Goal: Information Seeking & Learning: Learn about a topic

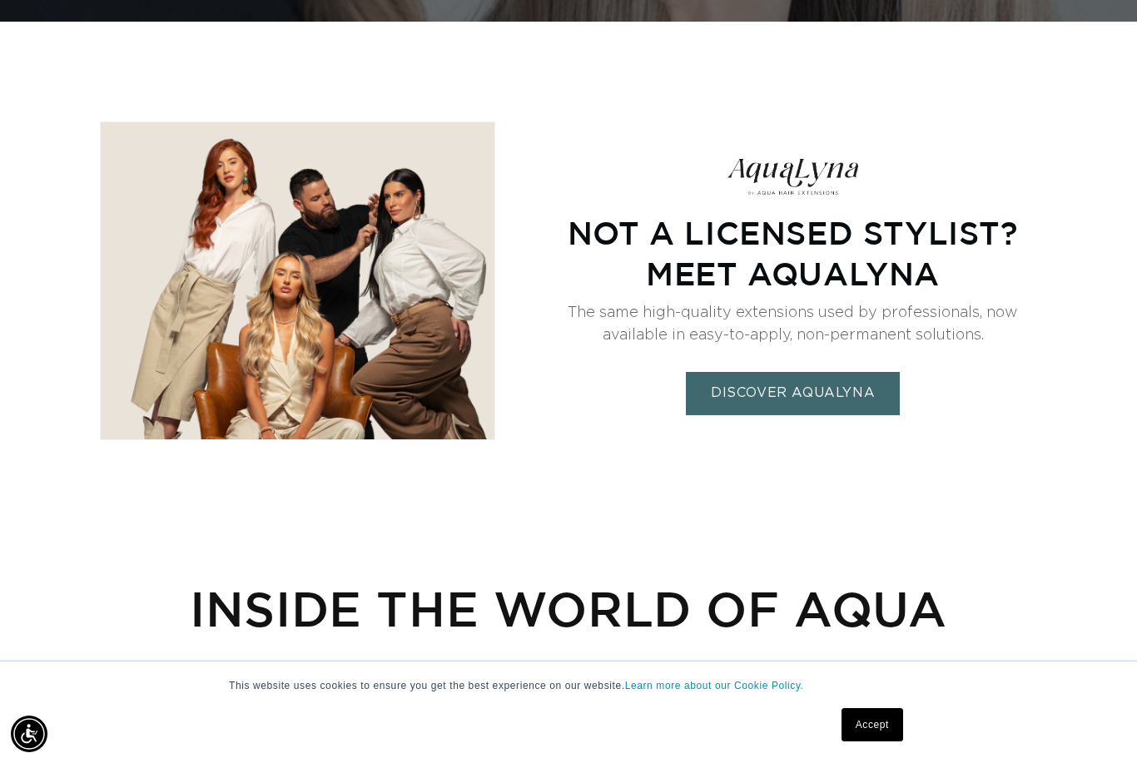
click at [852, 394] on link "DISCOVER AQUALYNA" at bounding box center [793, 393] width 214 height 42
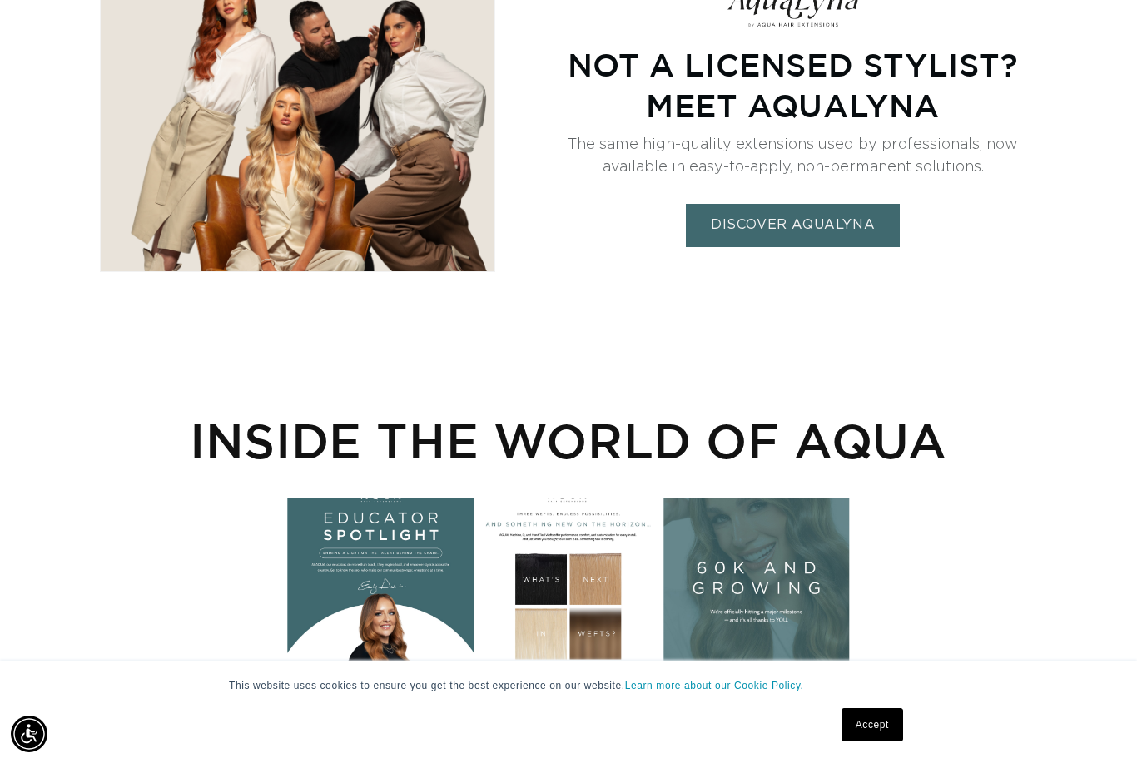
scroll to position [4056, 0]
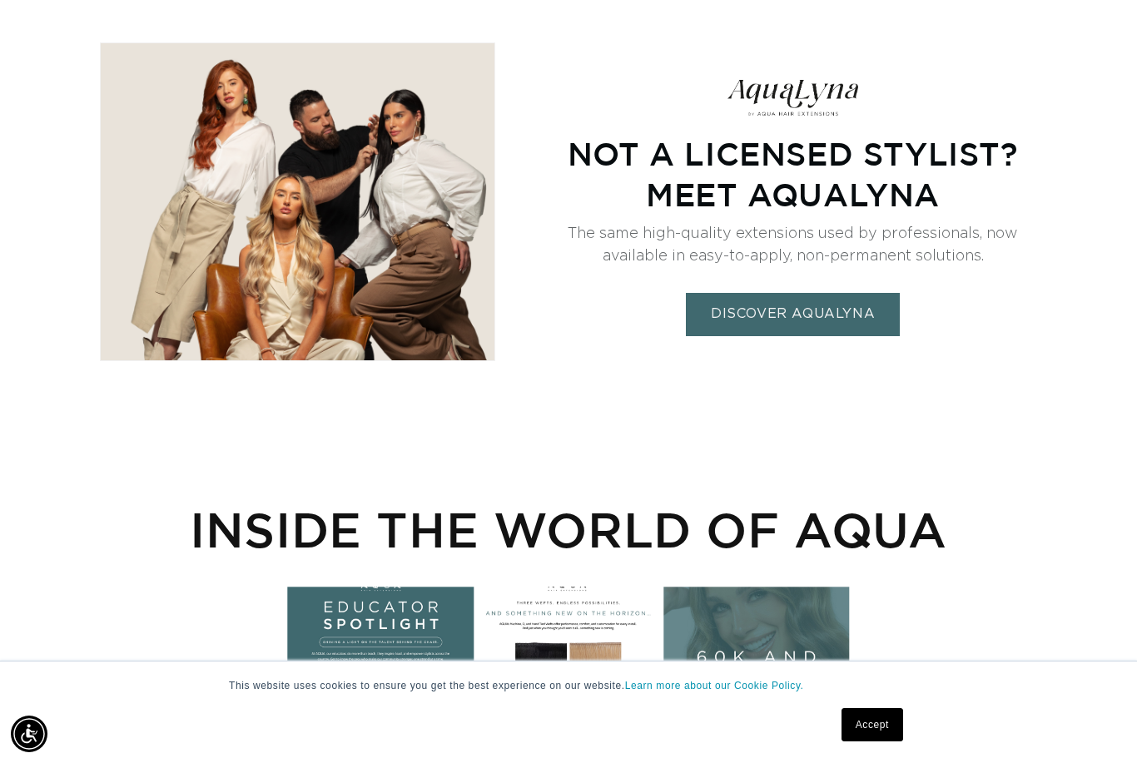
click at [850, 310] on link "DISCOVER AQUALYNA" at bounding box center [793, 314] width 214 height 42
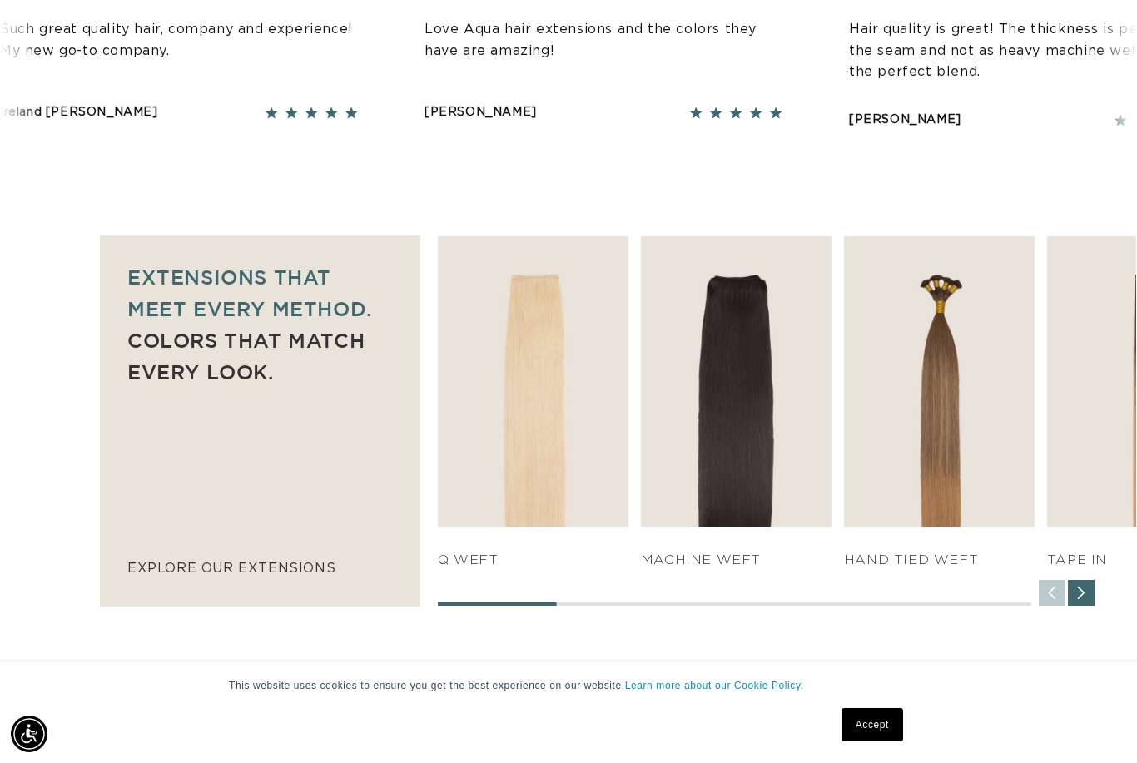
scroll to position [0, 0]
click at [1076, 602] on div "Next slide" at bounding box center [1080, 593] width 27 height 27
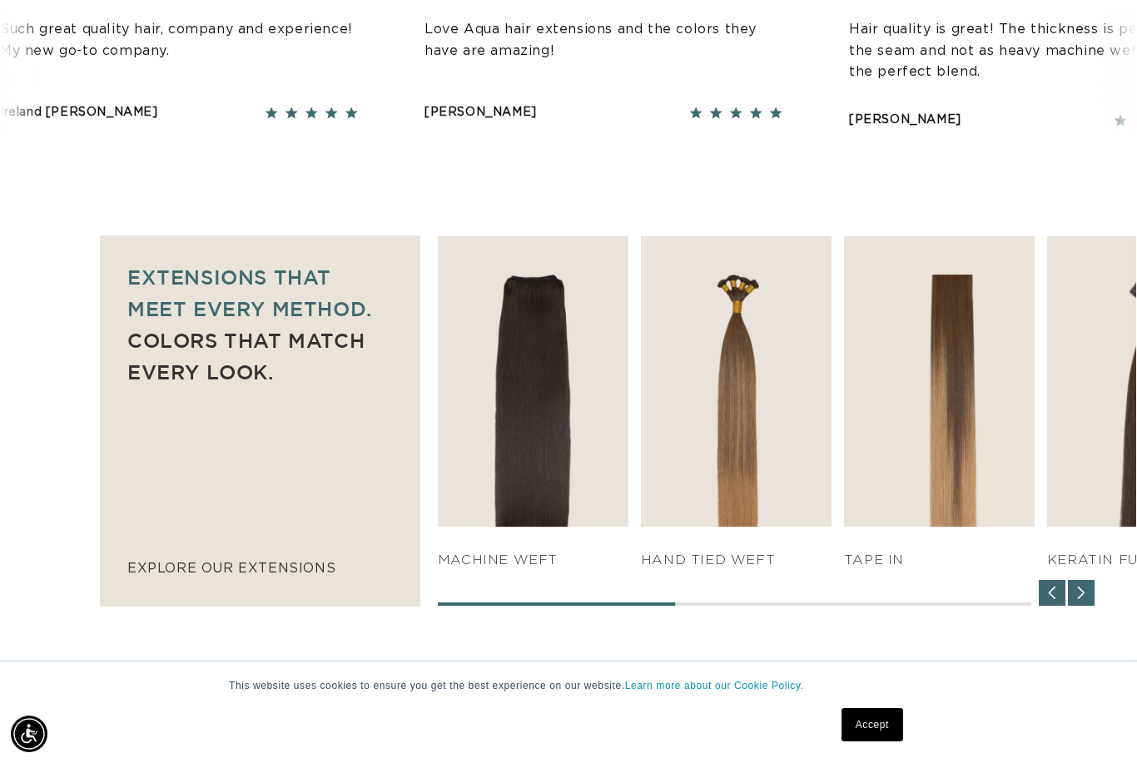
click at [1078, 601] on div "Next slide" at bounding box center [1080, 593] width 27 height 27
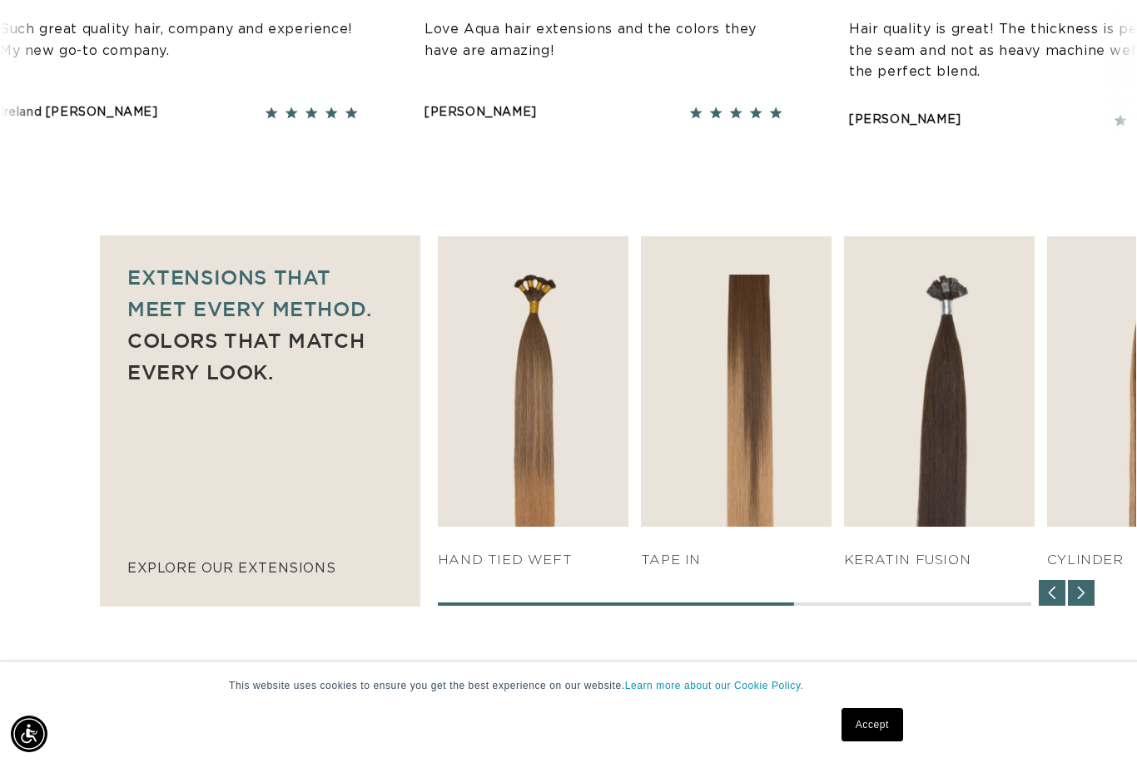
scroll to position [0, 1018]
click at [1086, 593] on div "Next slide" at bounding box center [1080, 593] width 27 height 27
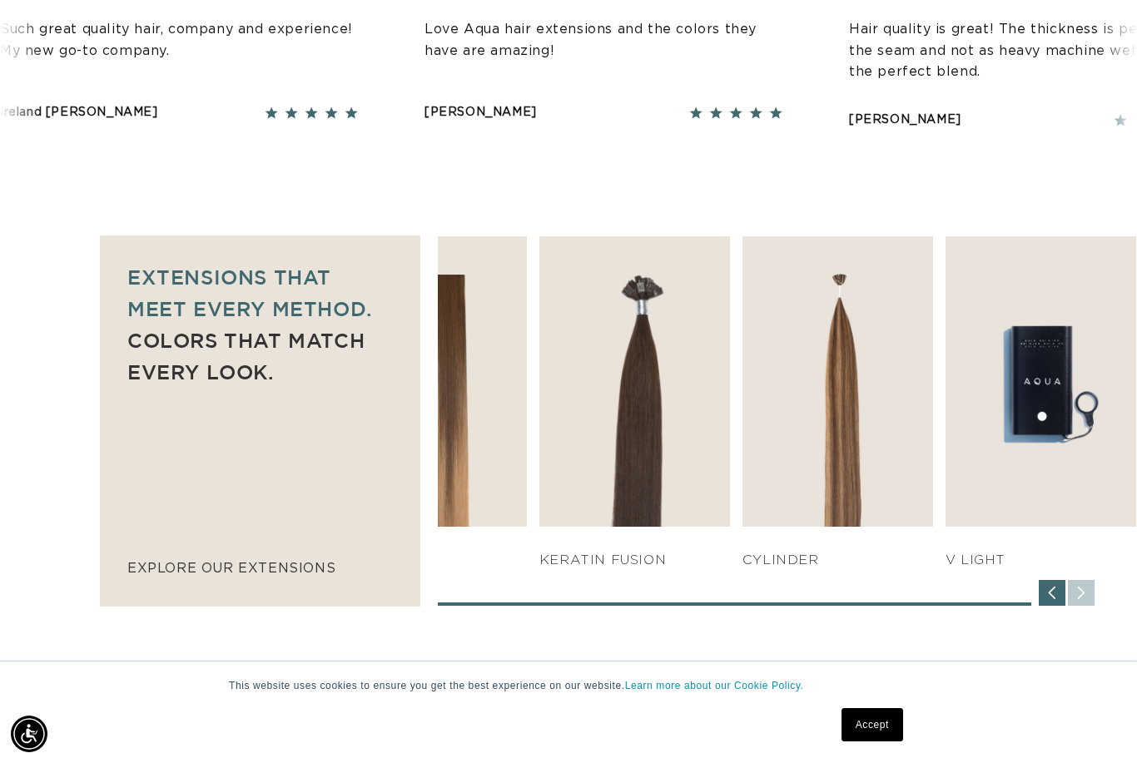
click at [1070, 537] on div "V Light" at bounding box center [1040, 548] width 191 height 42
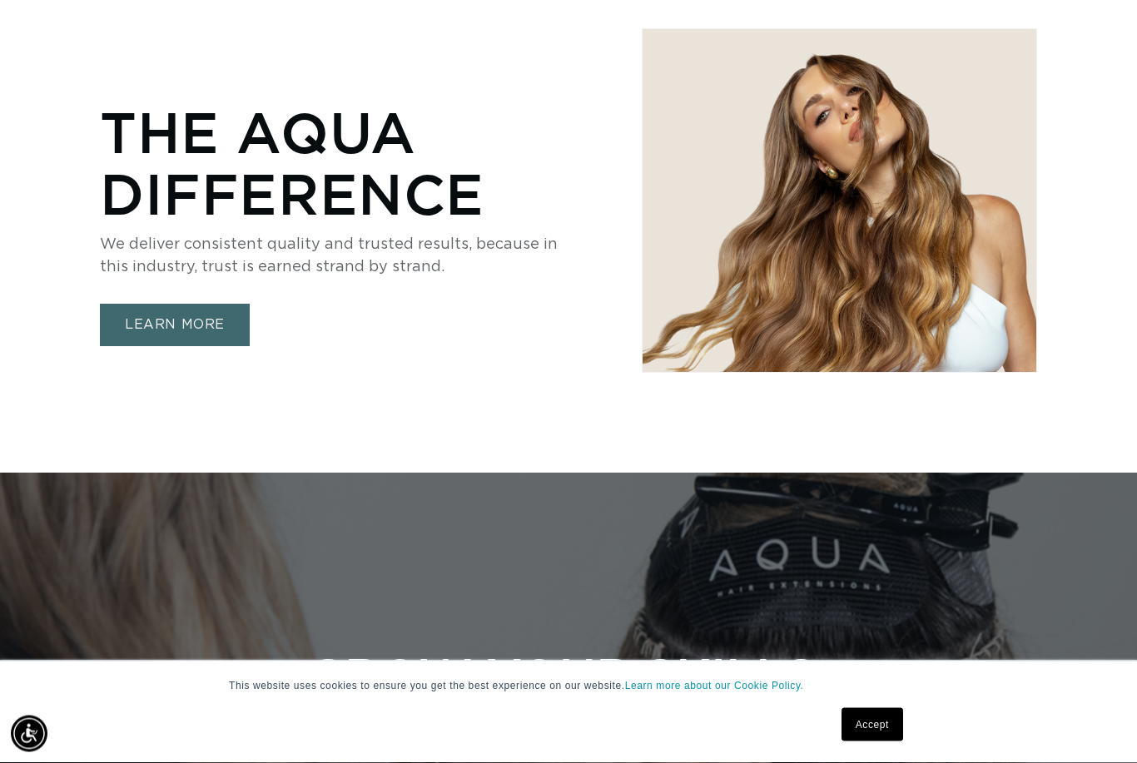
scroll to position [2927, 0]
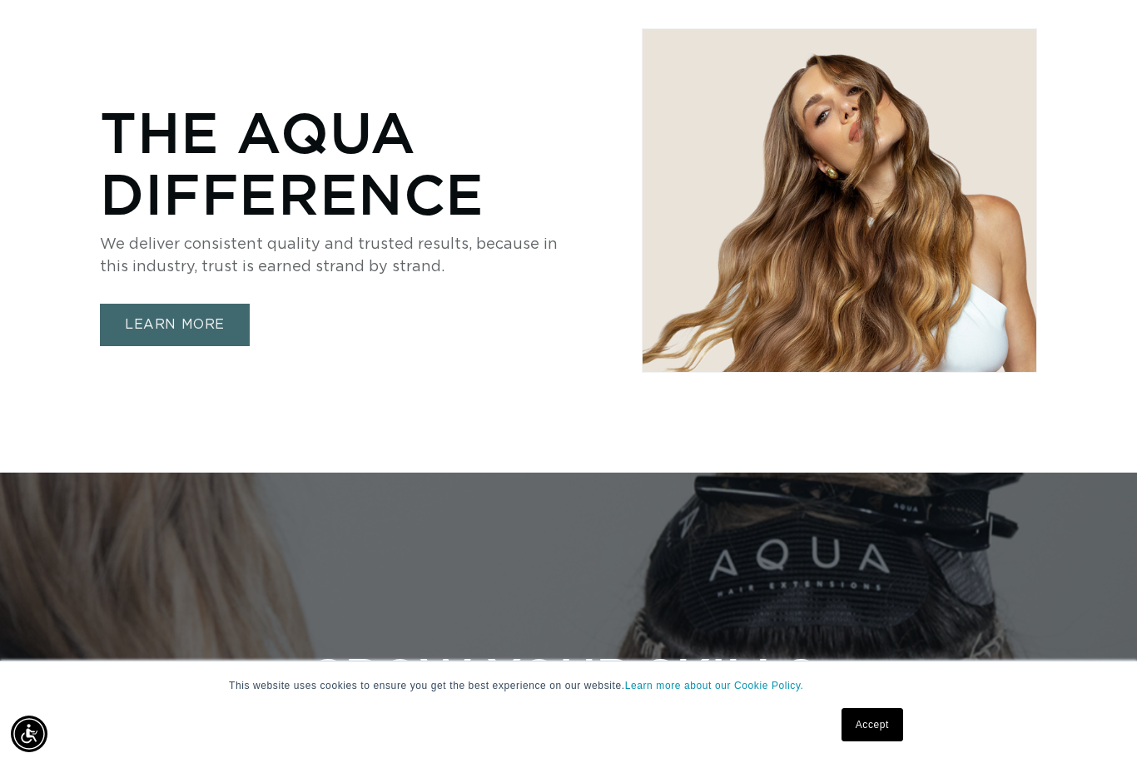
click at [161, 322] on link "LEARN MORE" at bounding box center [175, 325] width 150 height 42
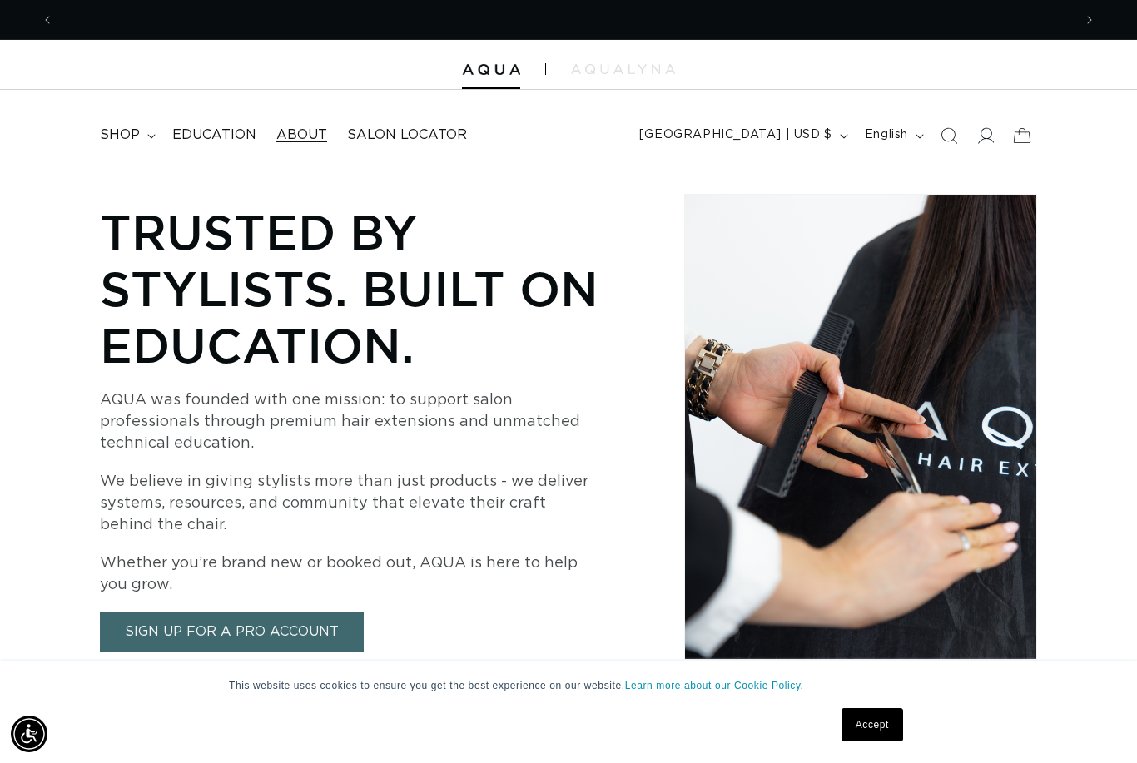
scroll to position [0, 1018]
click at [874, 716] on link "Accept" at bounding box center [872, 724] width 62 height 33
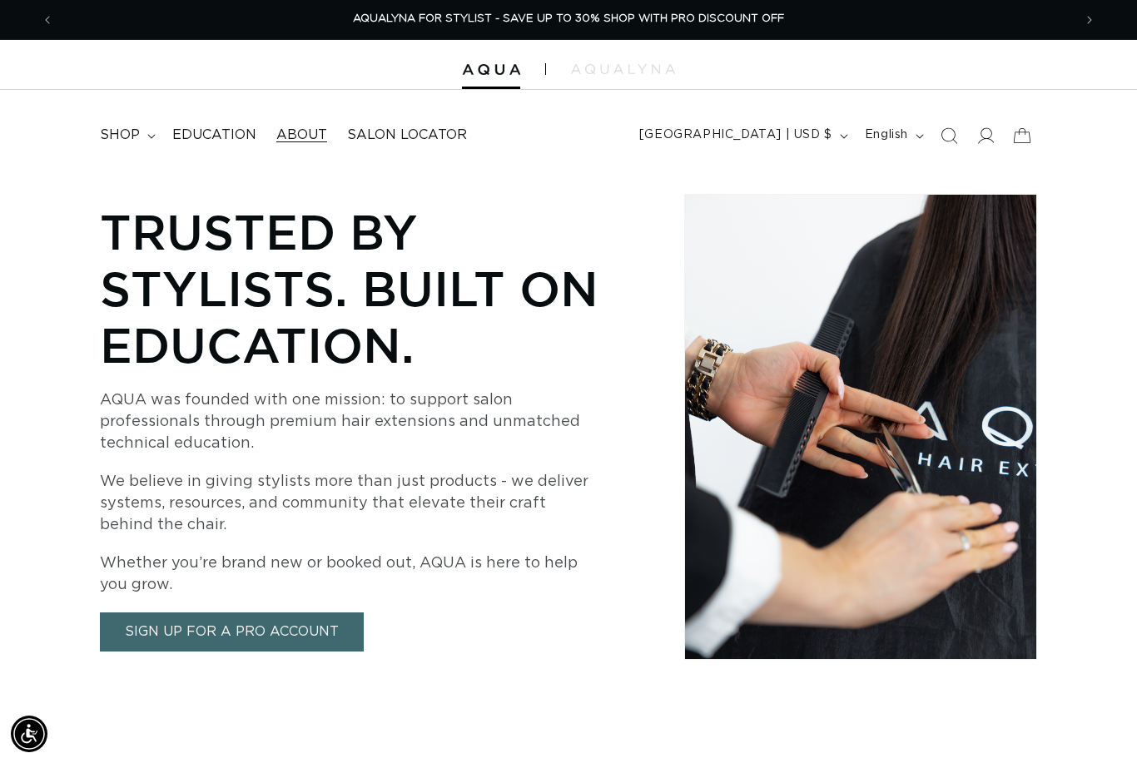
scroll to position [0, 2037]
click at [487, 69] on img at bounding box center [491, 70] width 58 height 12
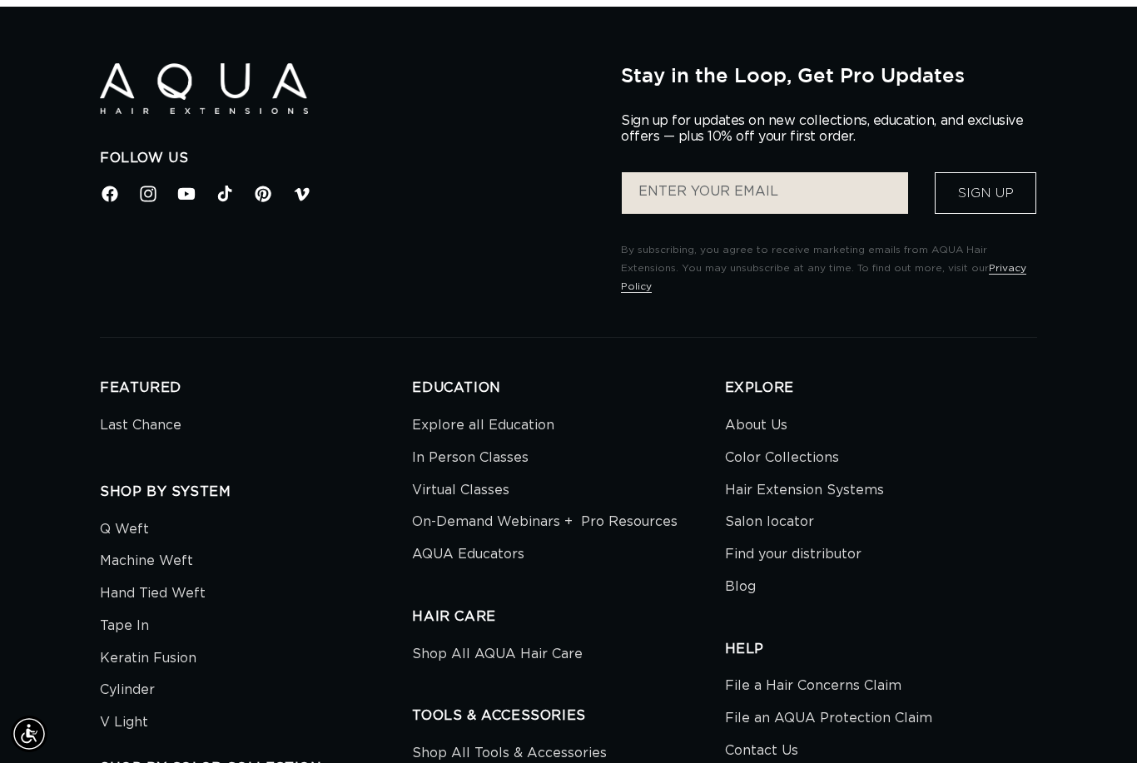
scroll to position [0, 1018]
